Goal: Information Seeking & Learning: Learn about a topic

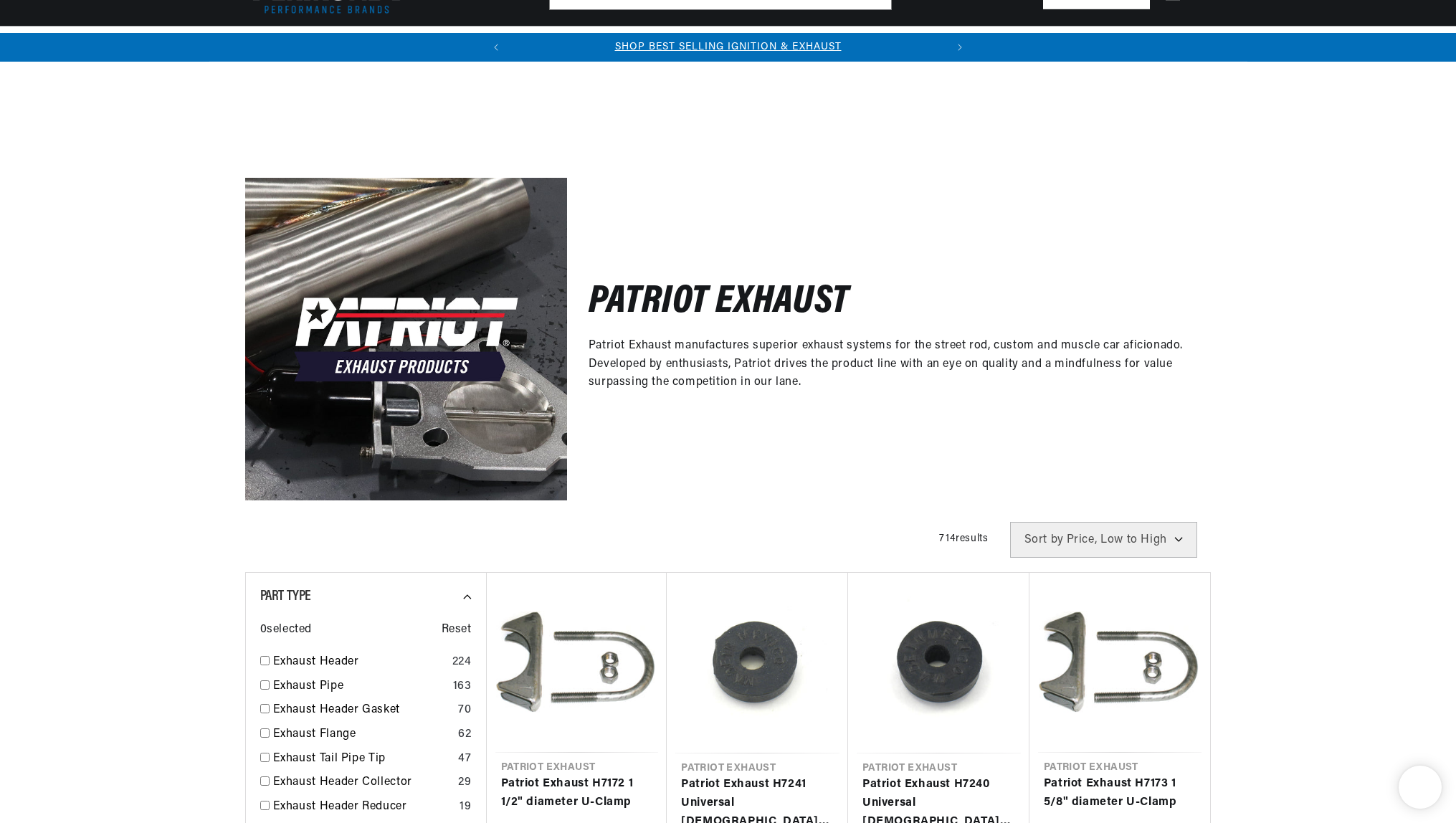
select select "price"
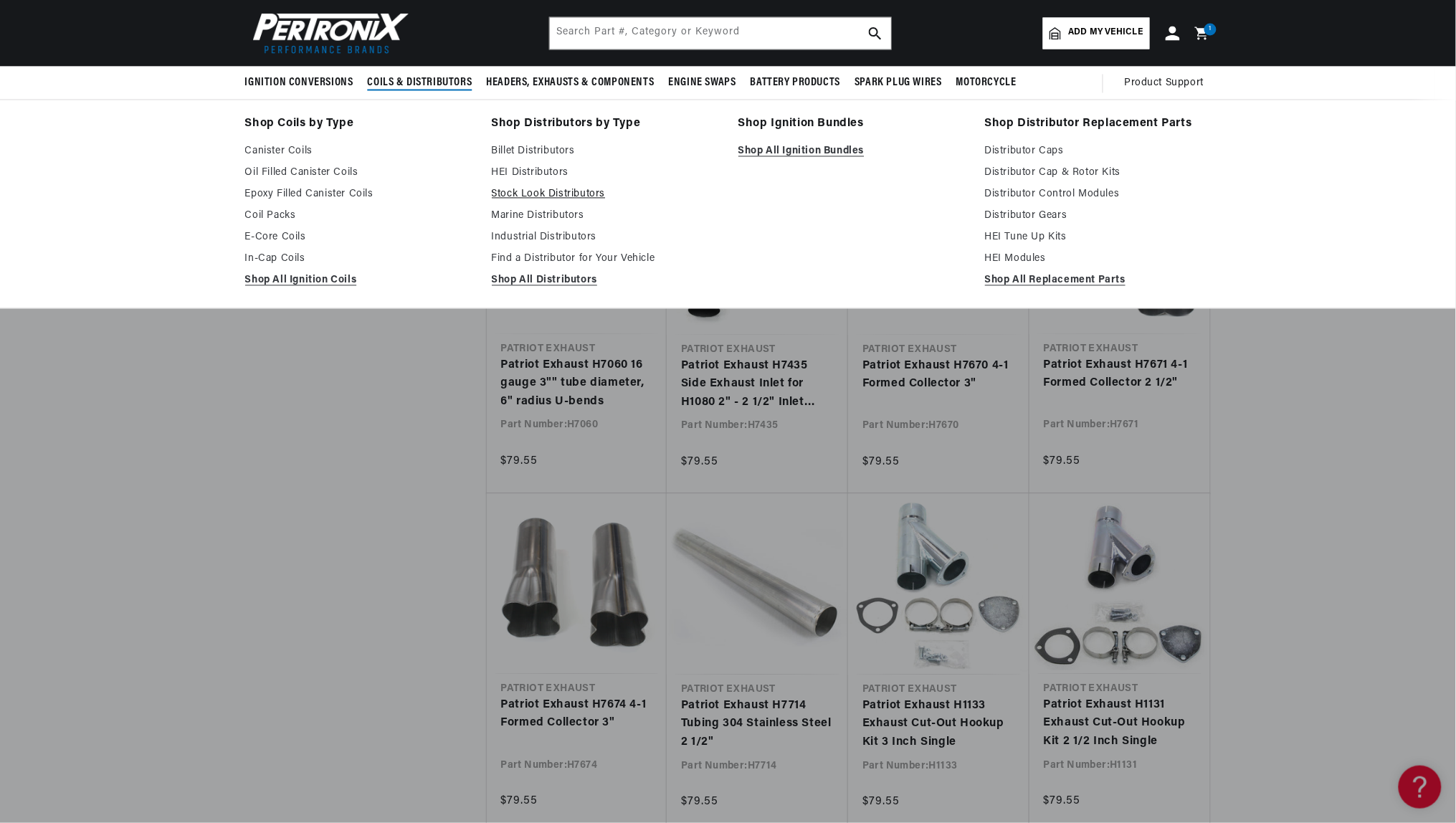
click at [532, 196] on link "Stock Look Distributors" at bounding box center [605, 194] width 227 height 17
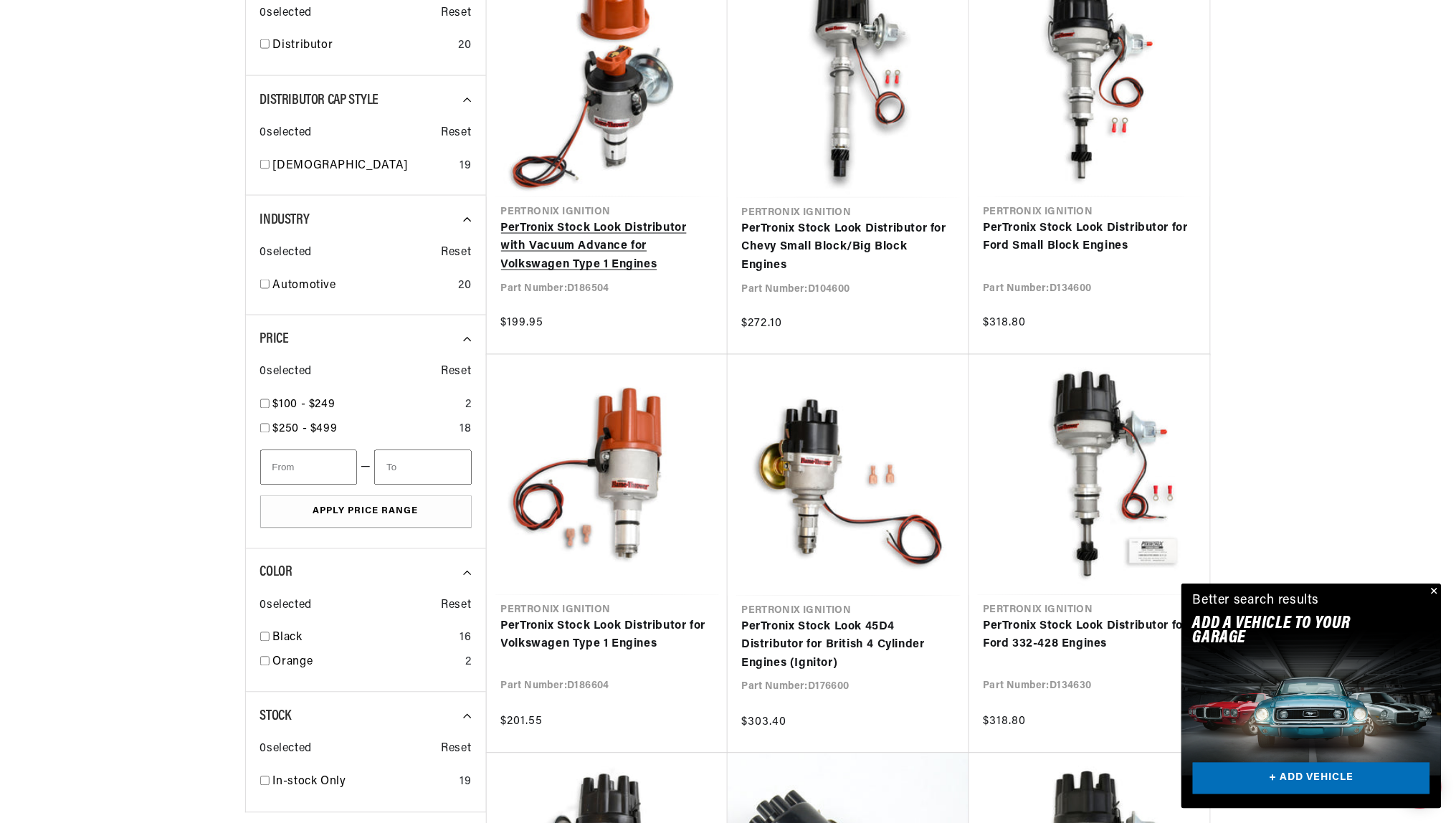
scroll to position [0, 437]
click at [571, 219] on link "PerTronix Stock Look Distributor with Vacuum Advance for Volkswagen Type 1 Engi…" at bounding box center [607, 247] width 212 height 55
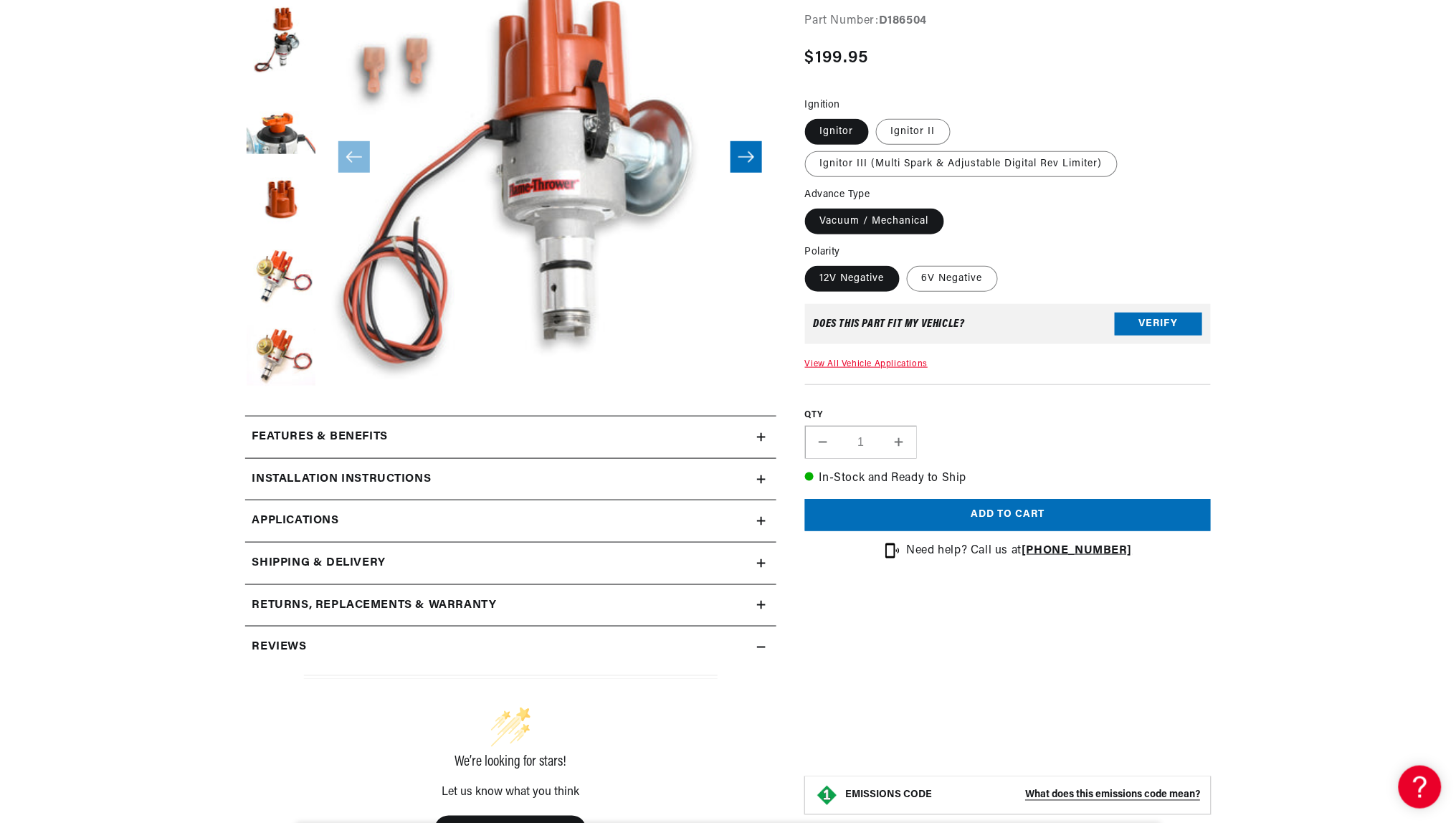
scroll to position [299, 0]
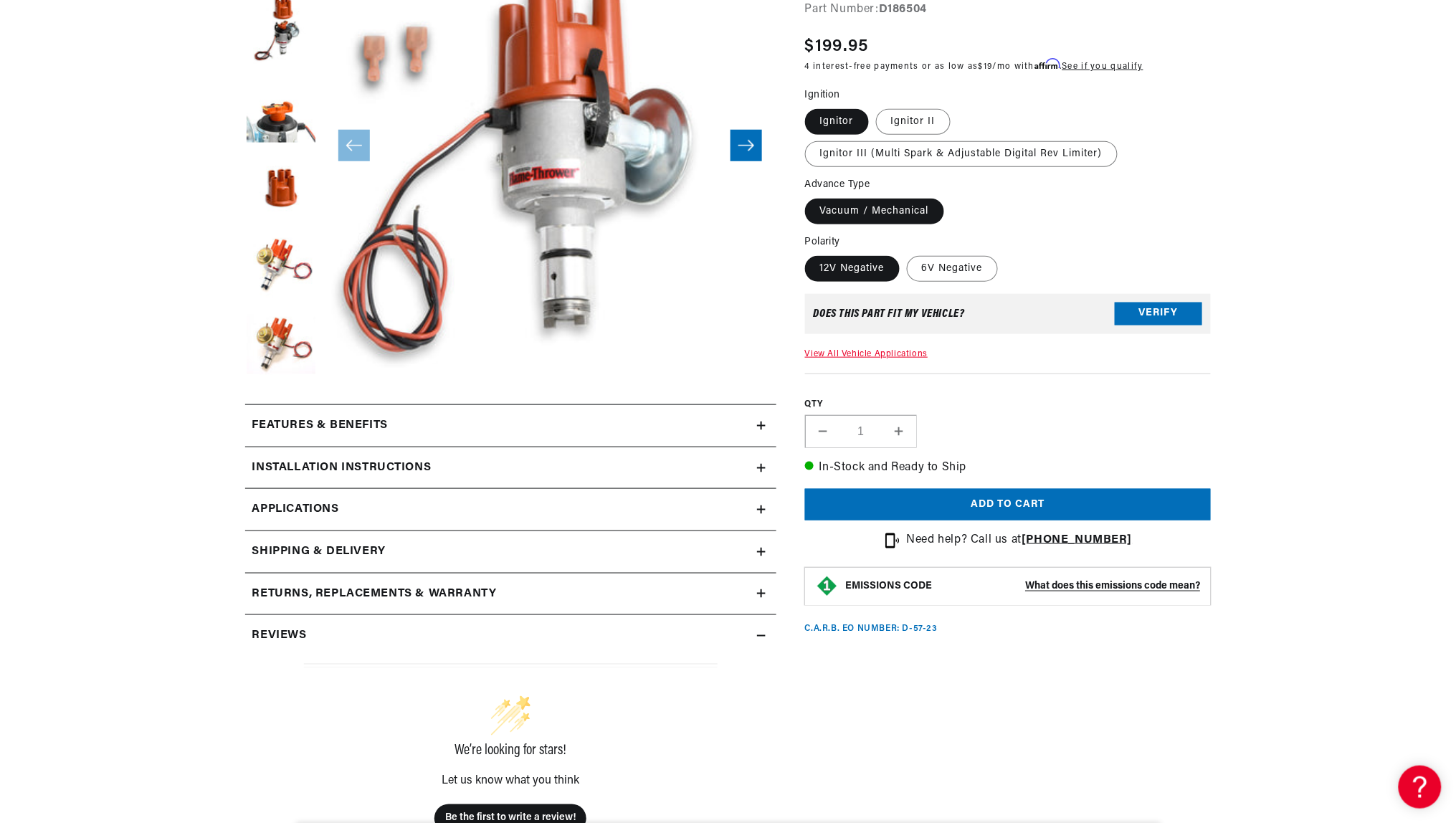
click at [352, 435] on h2 "Features & Benefits" at bounding box center [320, 425] width 135 height 18
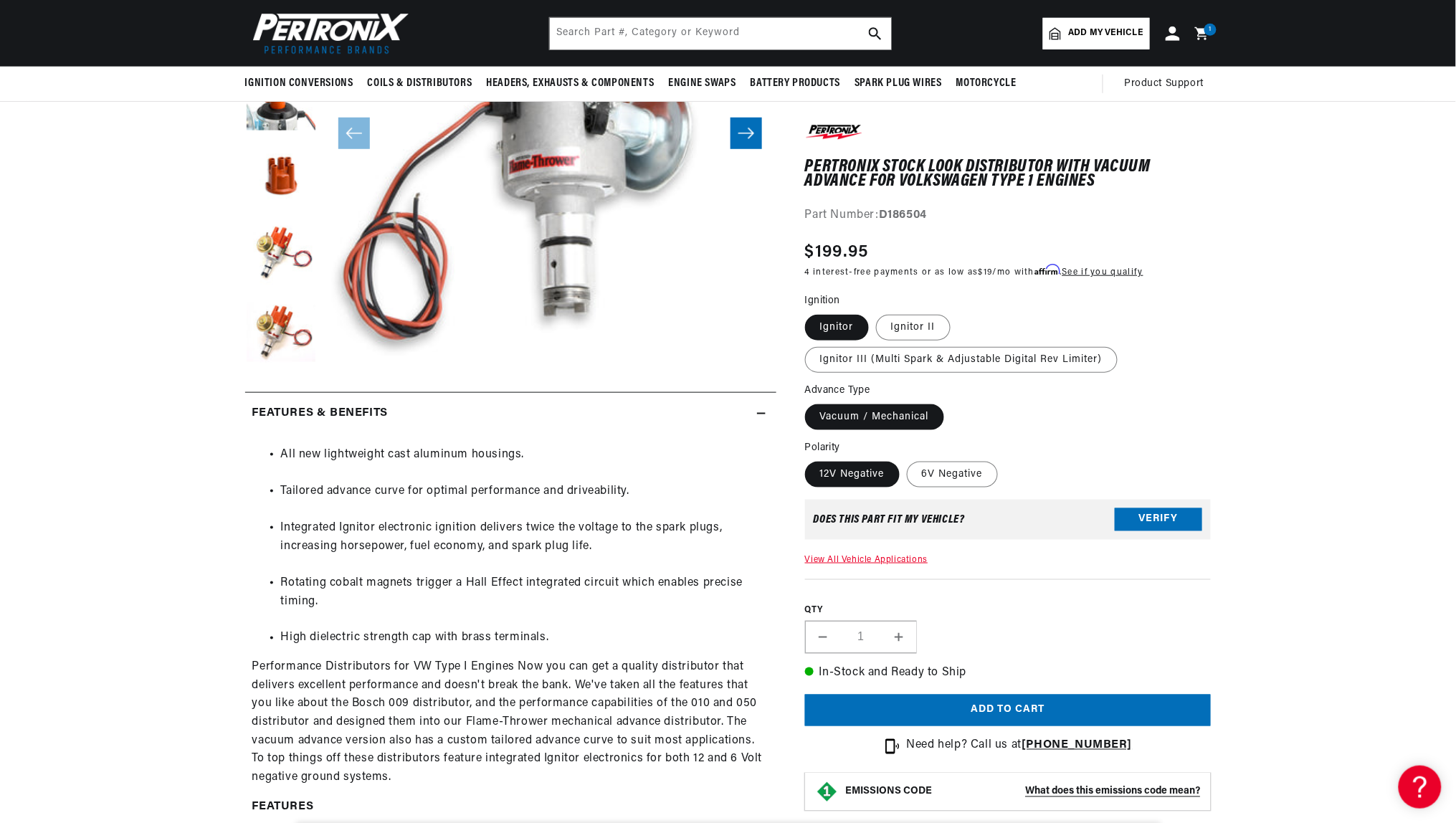
scroll to position [296, 0]
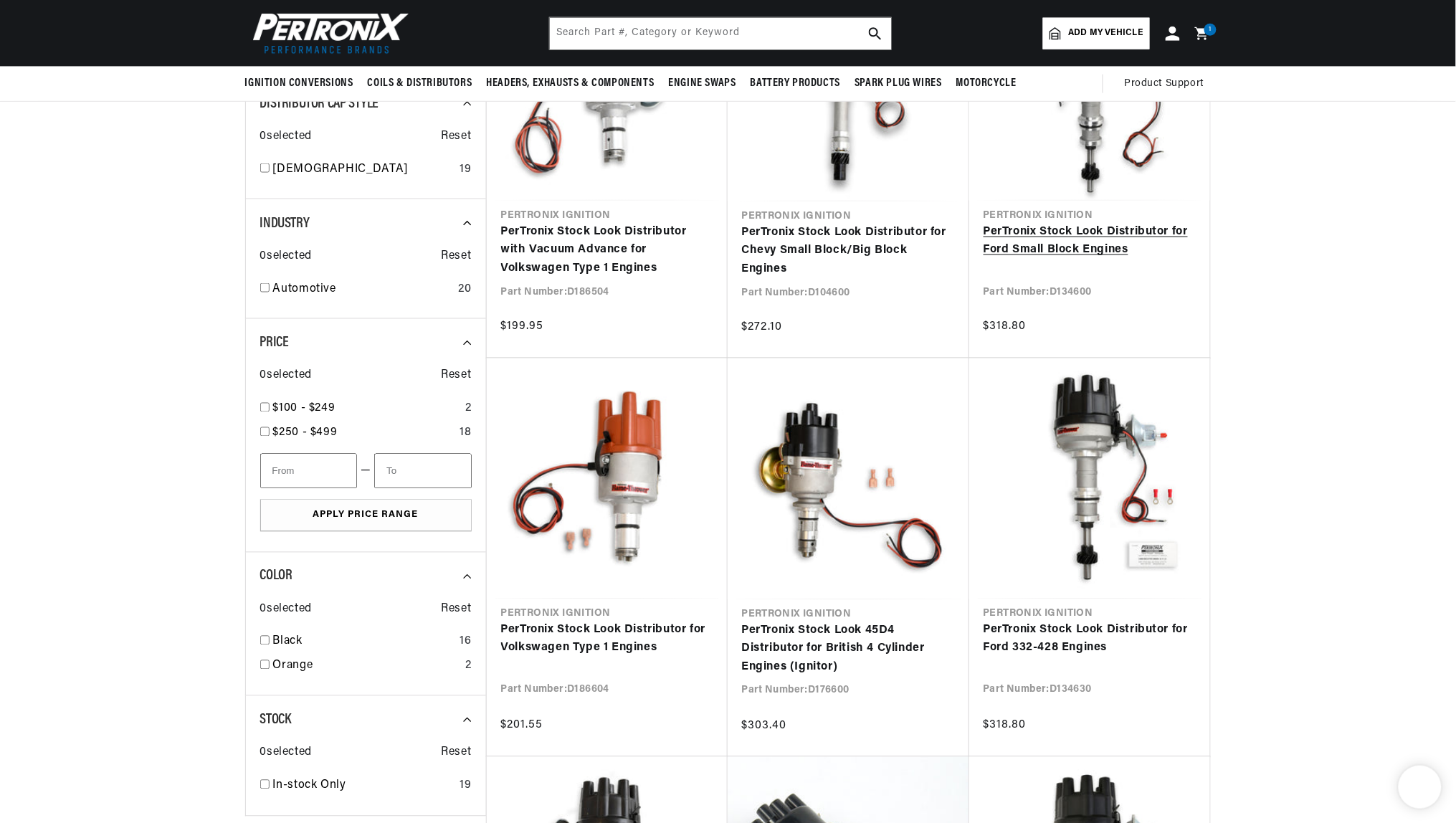
scroll to position [656, 0]
click at [1052, 223] on link "PerTronix Stock Look Distributor for Ford Small Block Engines" at bounding box center [1089, 241] width 212 height 37
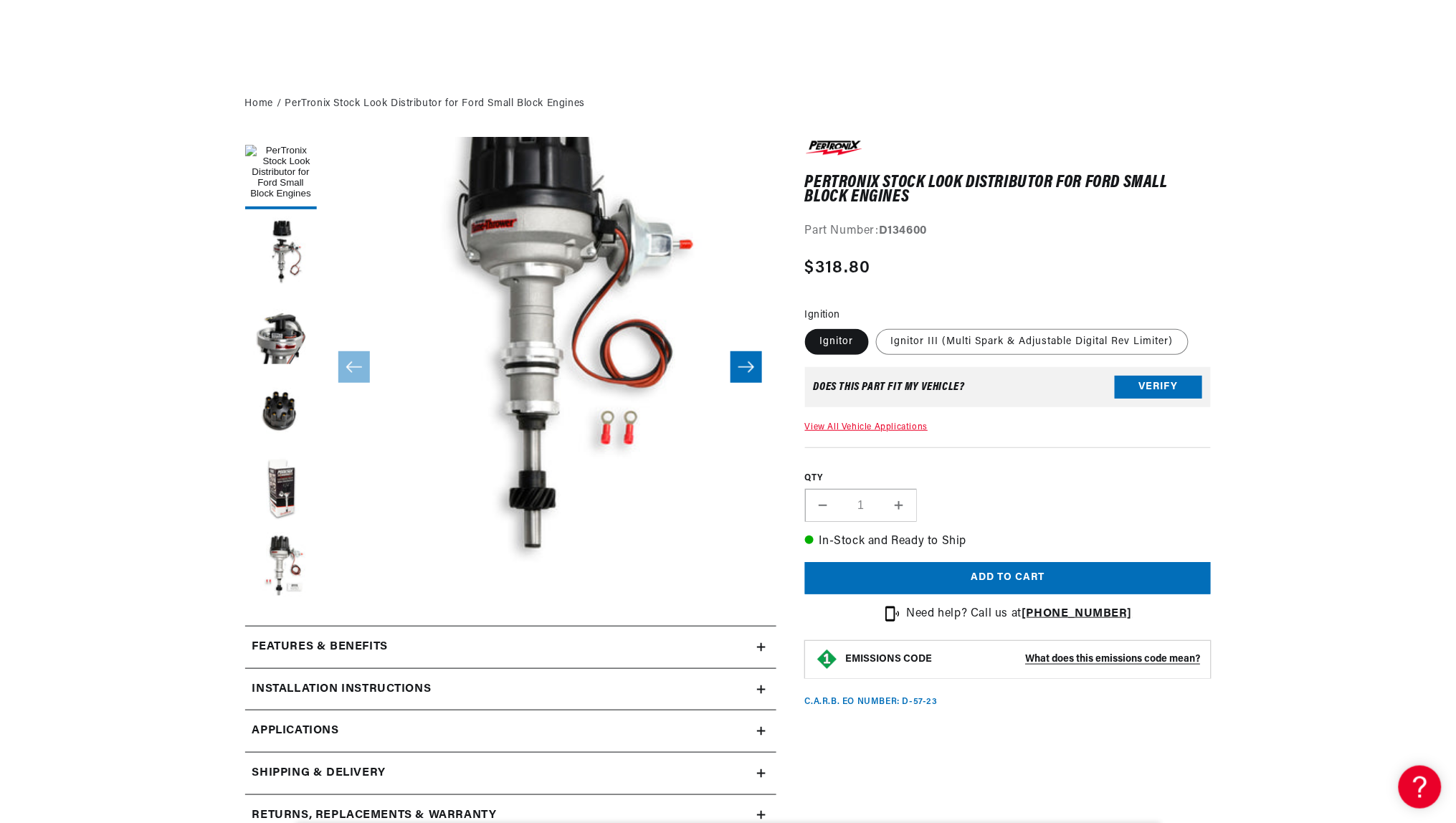
scroll to position [226, 0]
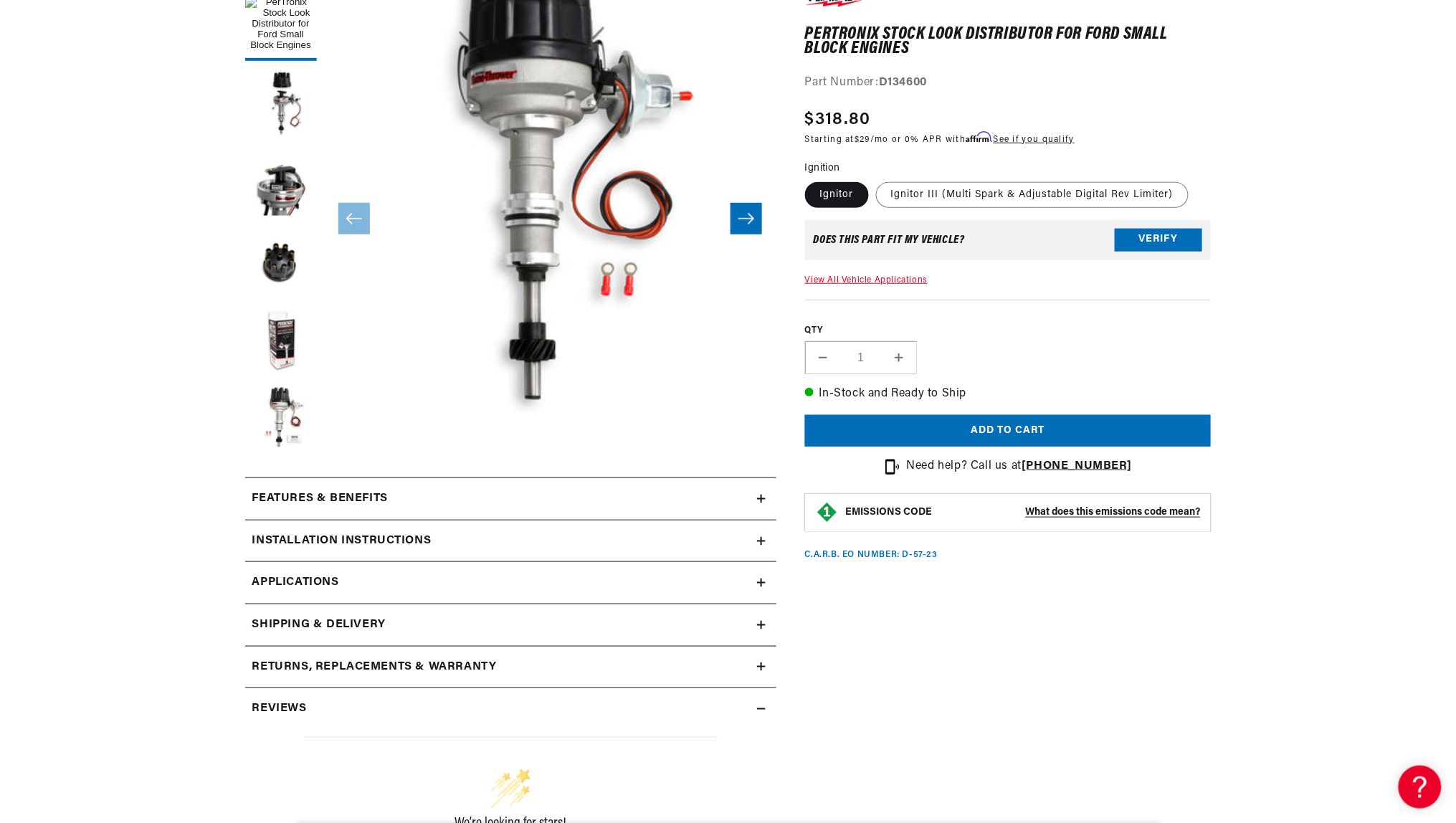
click at [324, 508] on h2 "Features & Benefits" at bounding box center [320, 499] width 135 height 18
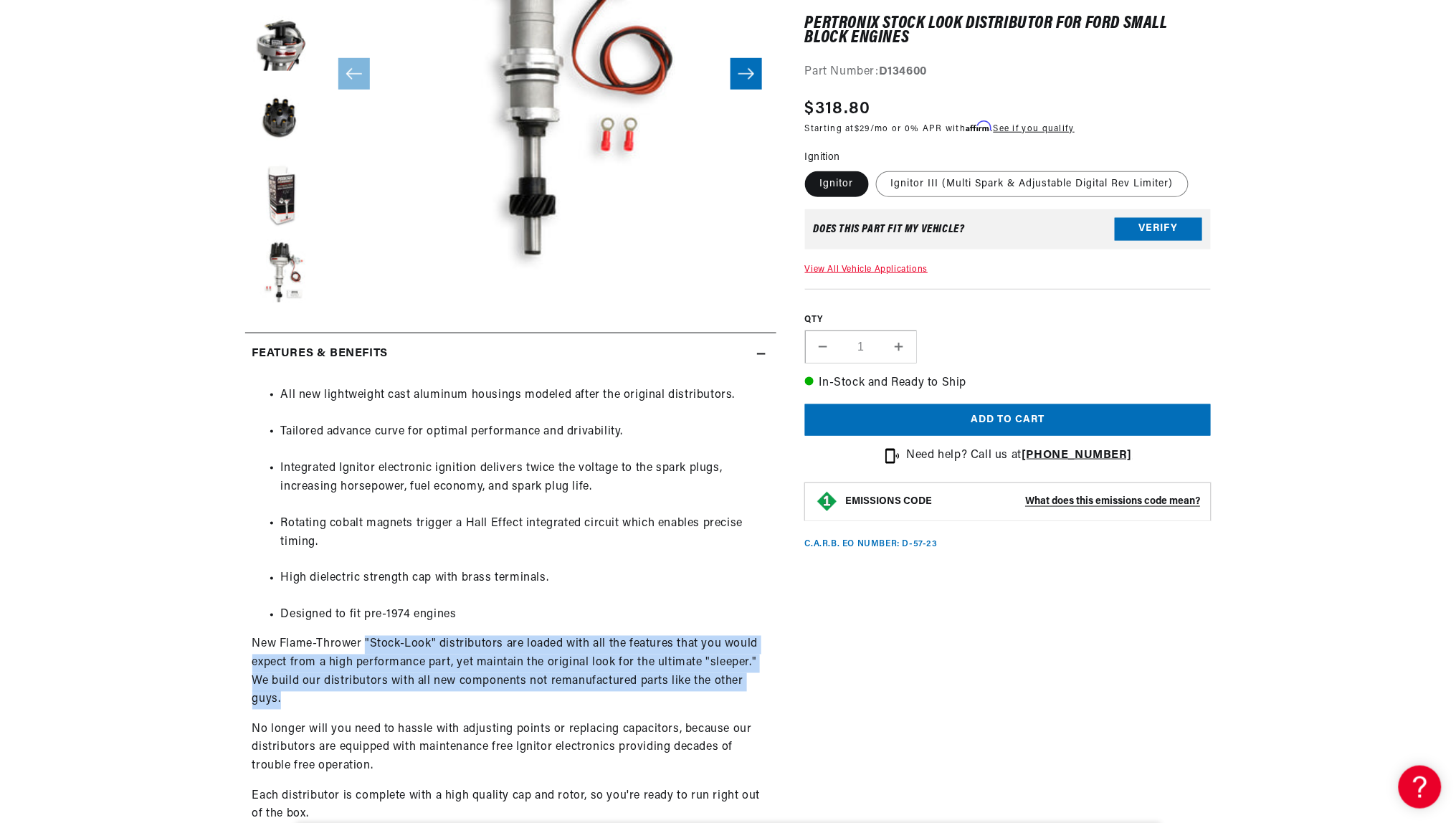
scroll to position [0, 0]
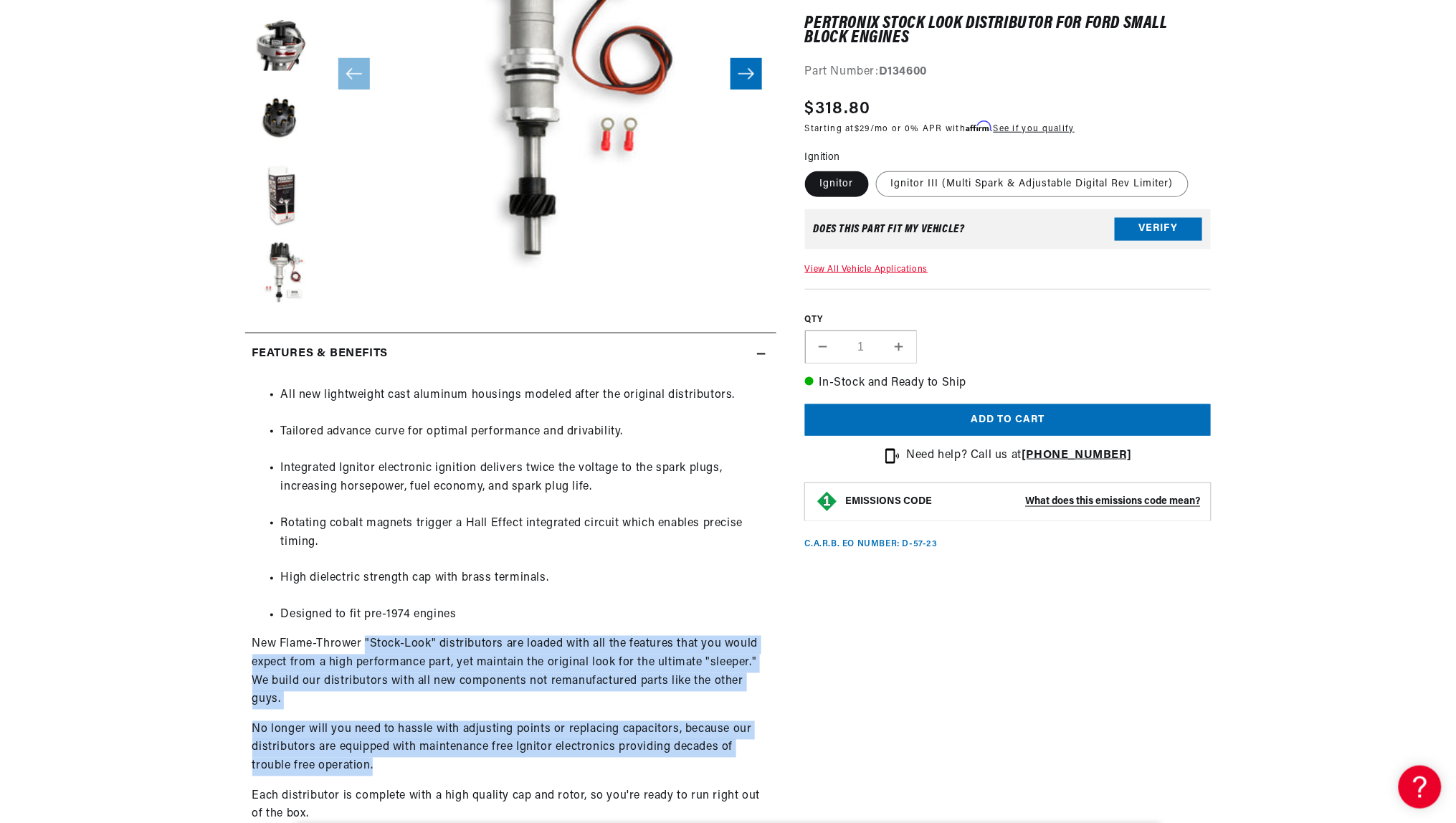
drag, startPoint x: 347, startPoint y: 662, endPoint x: 732, endPoint y: 752, distance: 395.4
click at [732, 752] on div "All new lightweight cast aluminum housings modeled after the original distribut…" at bounding box center [510, 800] width 531 height 828
copy div ""Stock-Look" distributors are loaded with all the features that you would expec…"
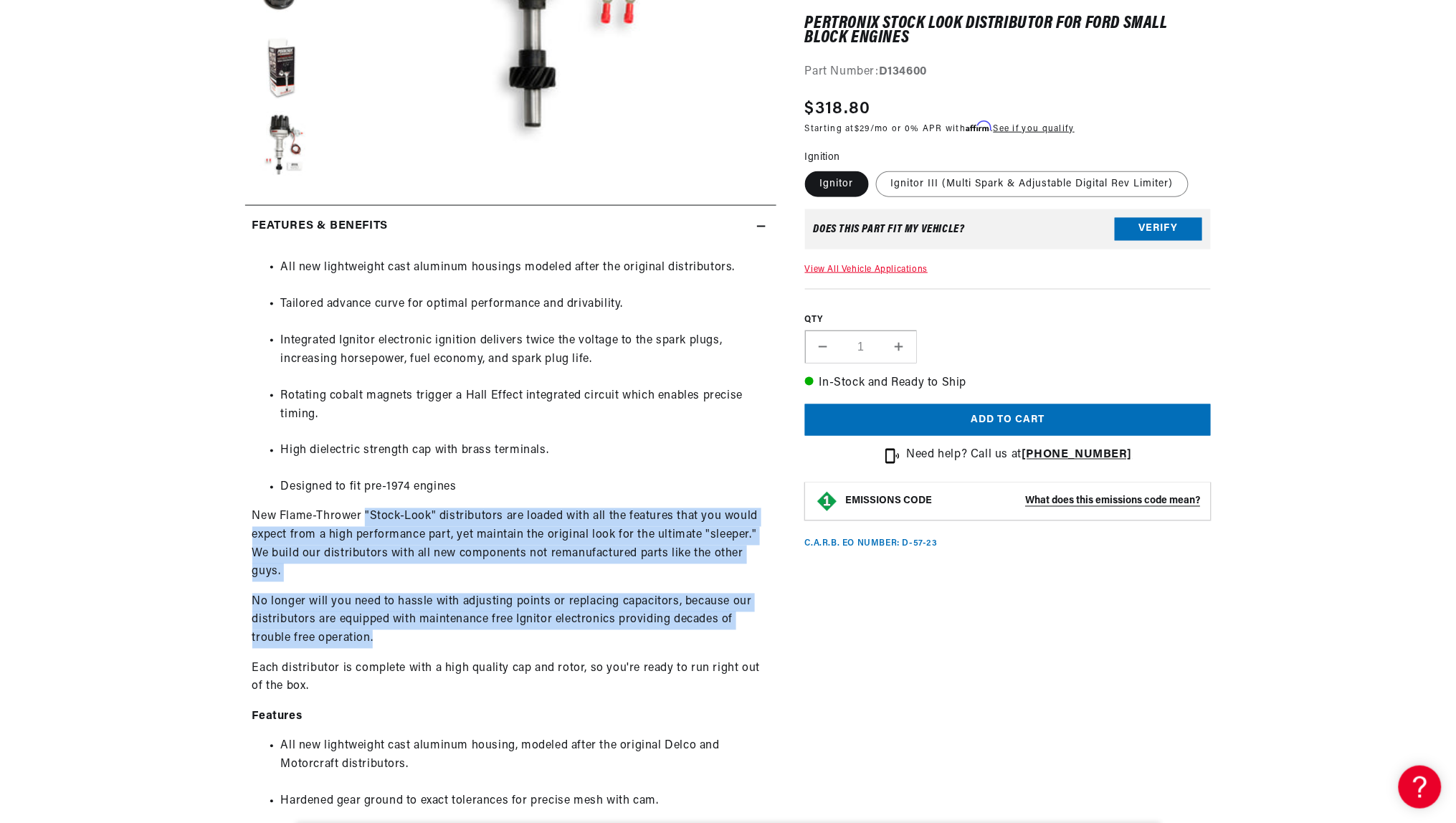
scroll to position [0, 437]
click at [426, 666] on p "Each distributor is complete with a high quality cap and rotor, so you're ready…" at bounding box center [510, 678] width 517 height 37
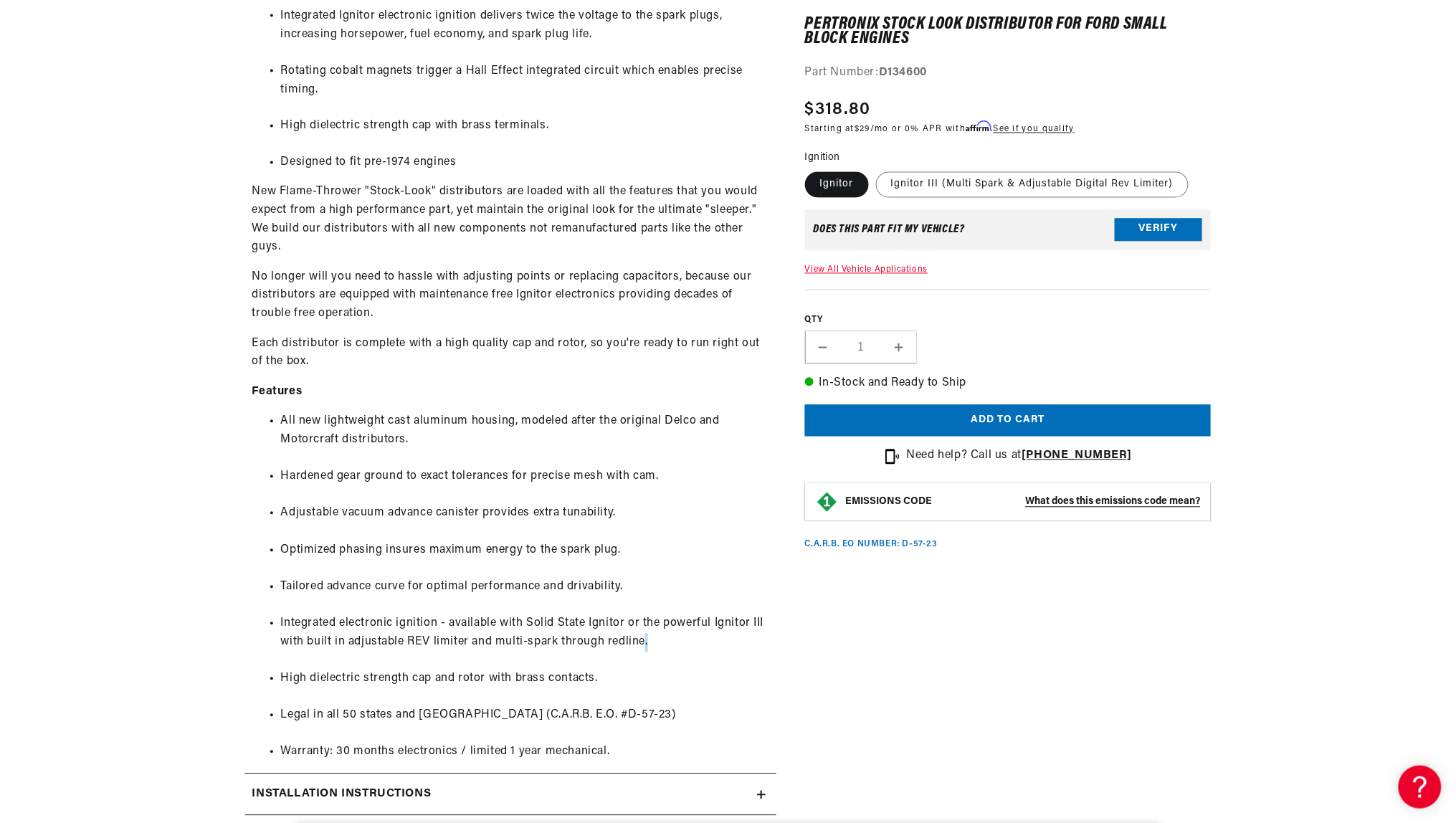
click at [591, 637] on li "Integrated electronic ignition - available with Solid State Ignitor or the powe…" at bounding box center [525, 643] width 488 height 55
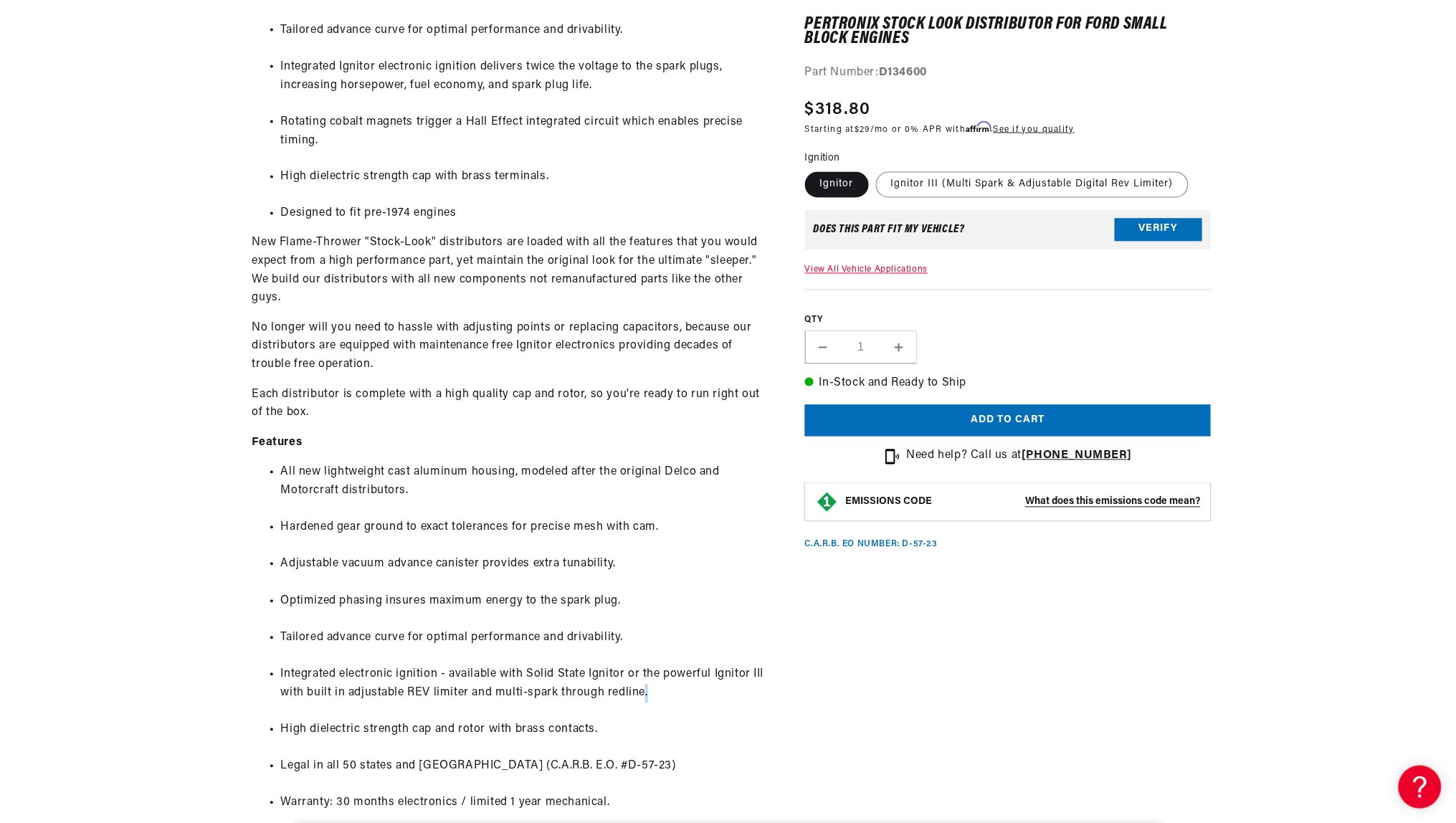
scroll to position [778, 0]
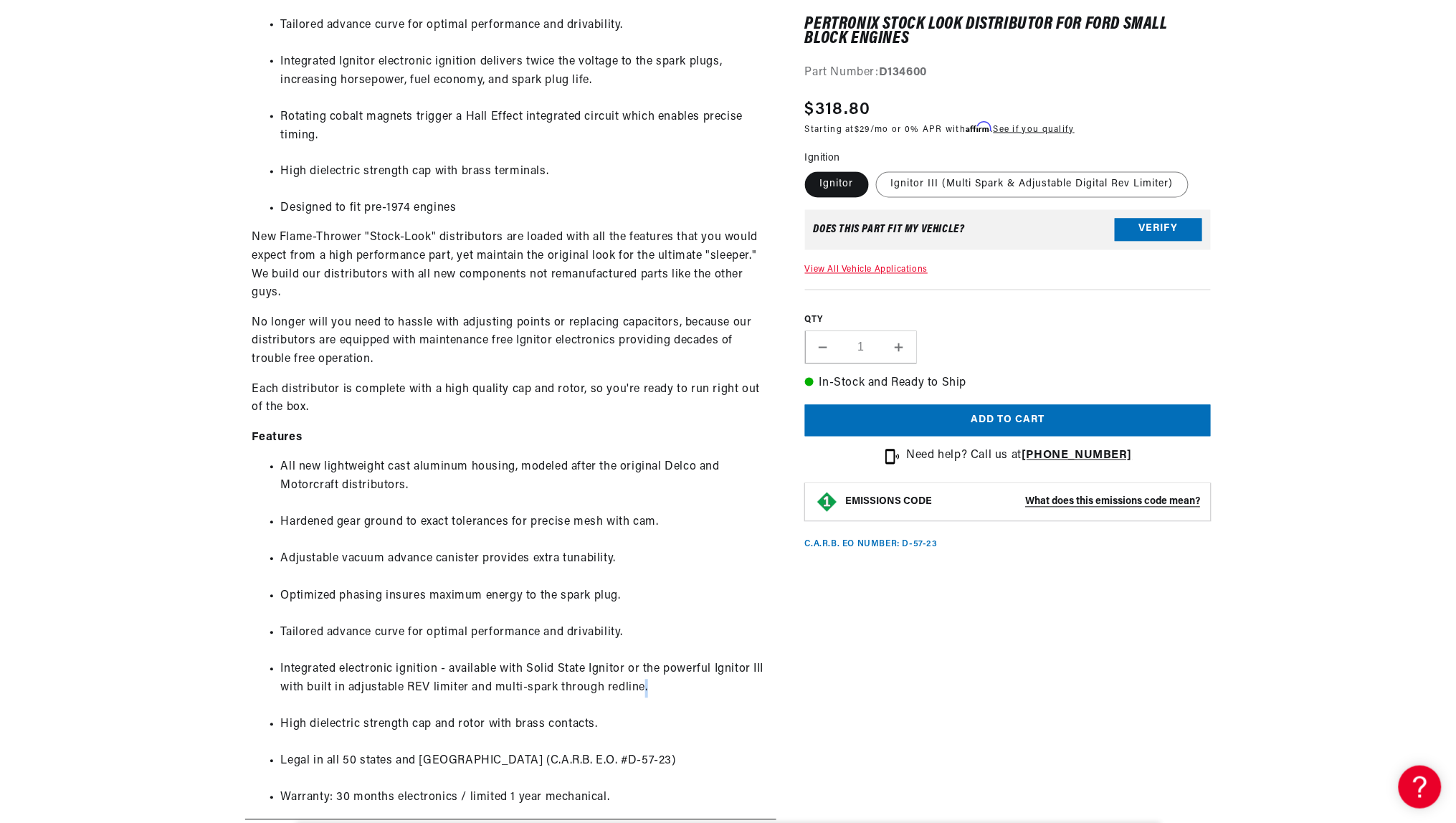
click at [505, 385] on p "Each distributor is complete with a high quality cap and rotor, so you're ready…" at bounding box center [510, 400] width 517 height 37
drag, startPoint x: 415, startPoint y: 386, endPoint x: 558, endPoint y: 388, distance: 143.0
click at [558, 388] on p "Each distributor is complete with a high quality cap and rotor, so you're ready…" at bounding box center [510, 400] width 517 height 37
copy p "high quality cap and rotor"
